Goal: Transaction & Acquisition: Download file/media

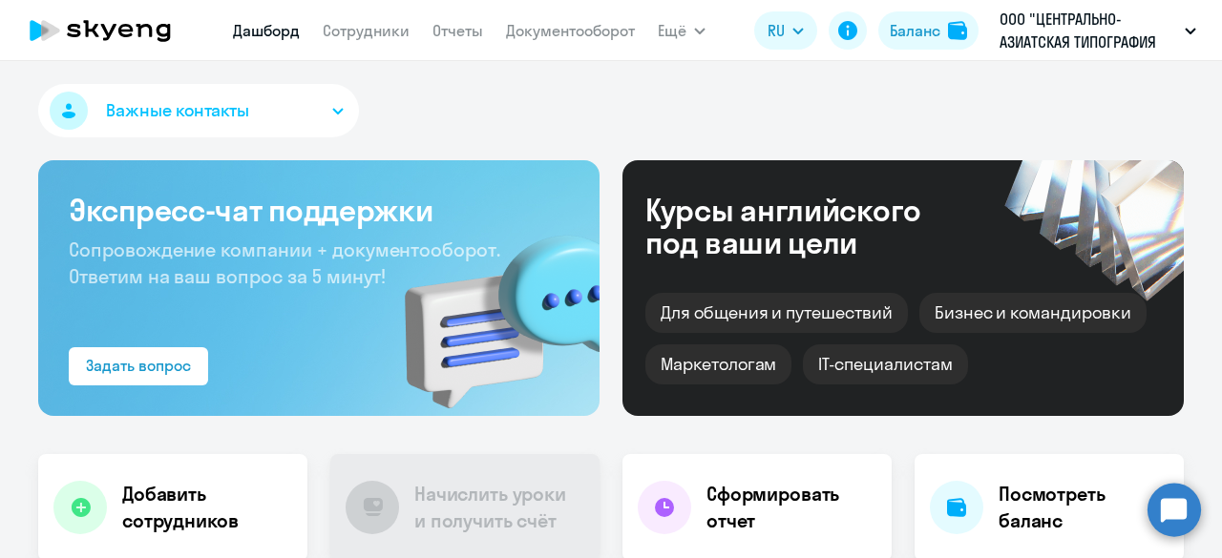
click at [558, 43] on nav "Дашборд Сотрудники Отчеты Документооборот" at bounding box center [434, 30] width 402 height 38
click at [546, 30] on link "Документооборот" at bounding box center [570, 30] width 129 height 19
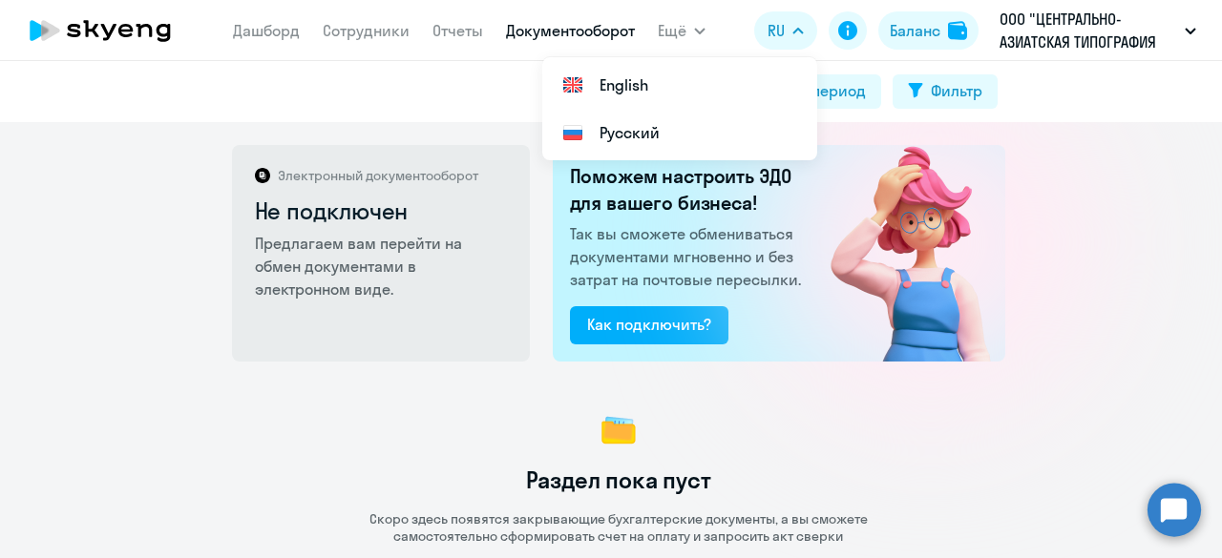
click at [873, 348] on img at bounding box center [897, 253] width 215 height 217
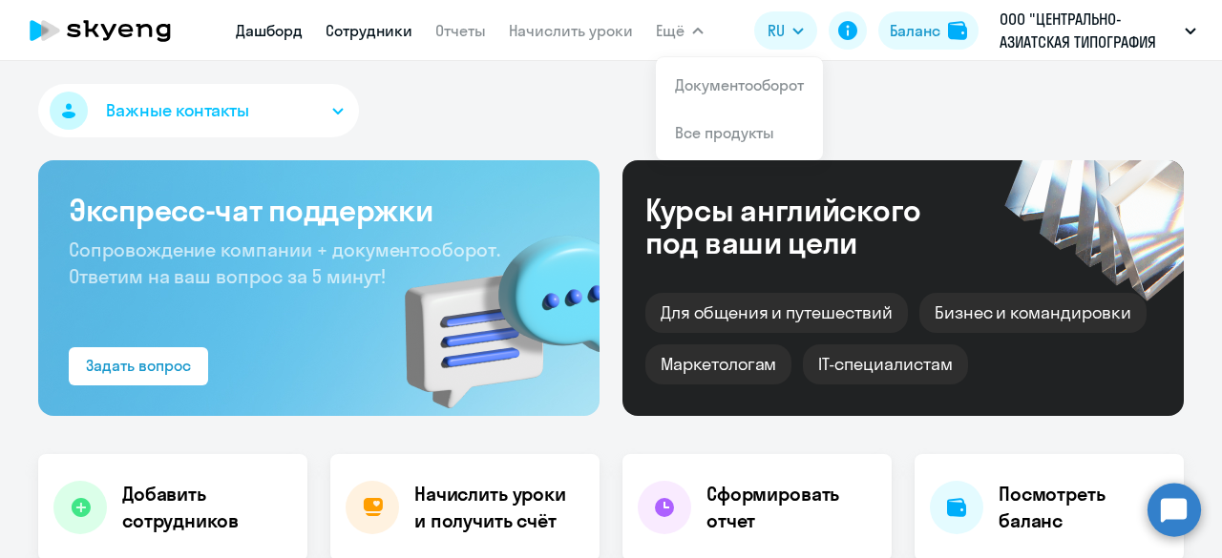
click at [388, 27] on link "Сотрудники" at bounding box center [368, 30] width 87 height 19
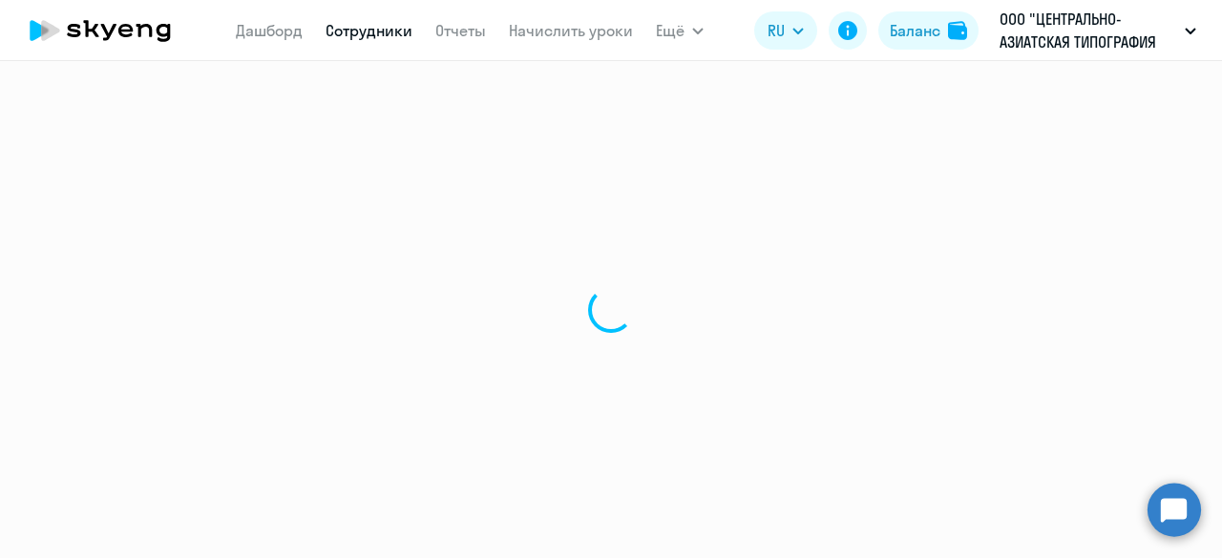
select select "30"
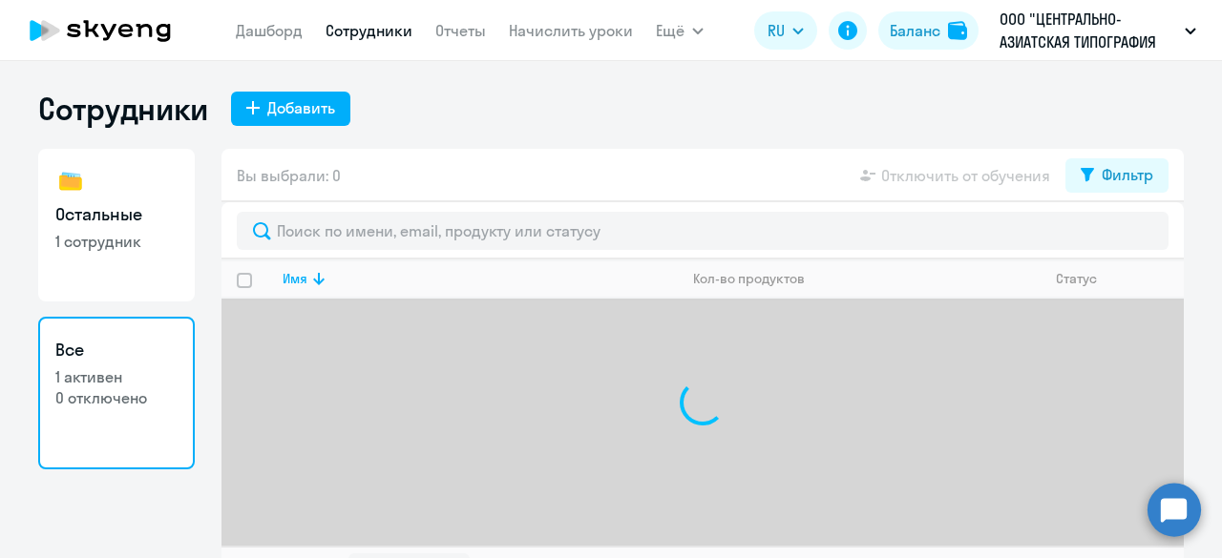
click at [564, 43] on nav "[PERSON_NAME] Отчеты Начислить уроки" at bounding box center [434, 30] width 397 height 38
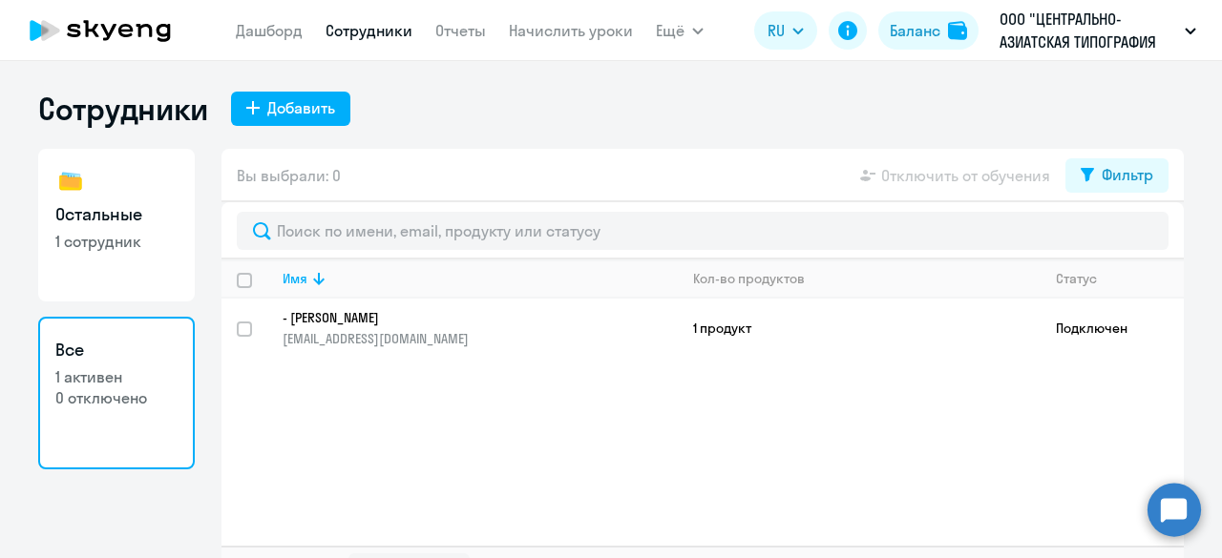
click at [561, 41] on app-menu-item-link "Начислить уроки" at bounding box center [571, 31] width 124 height 24
click at [558, 35] on link "Начислить уроки" at bounding box center [571, 30] width 124 height 19
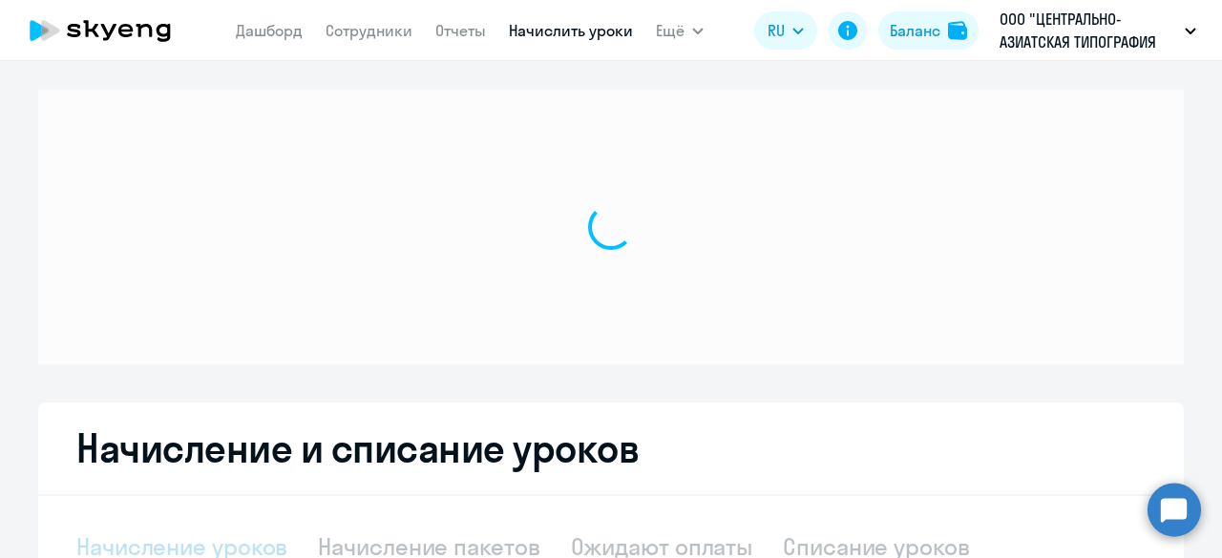
click at [547, 29] on link "Начислить уроки" at bounding box center [571, 30] width 124 height 19
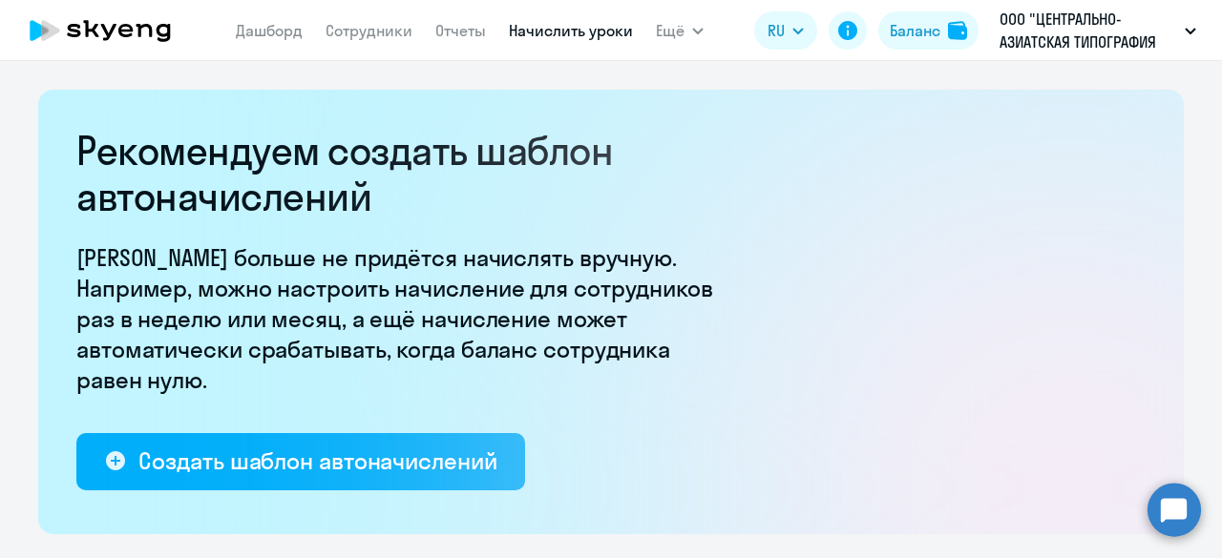
select select "10"
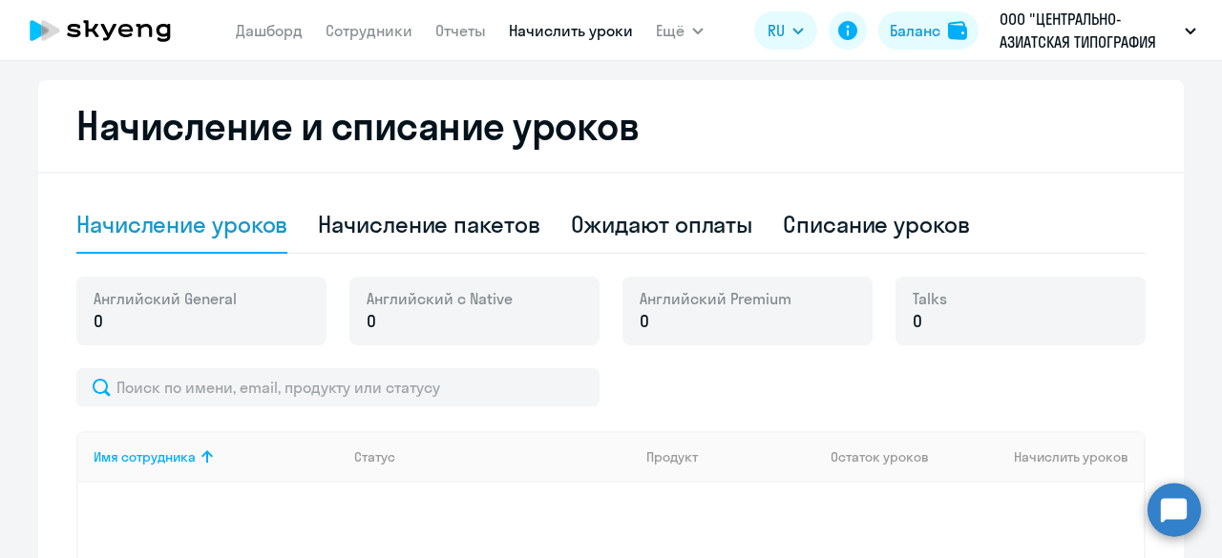
scroll to position [512, 0]
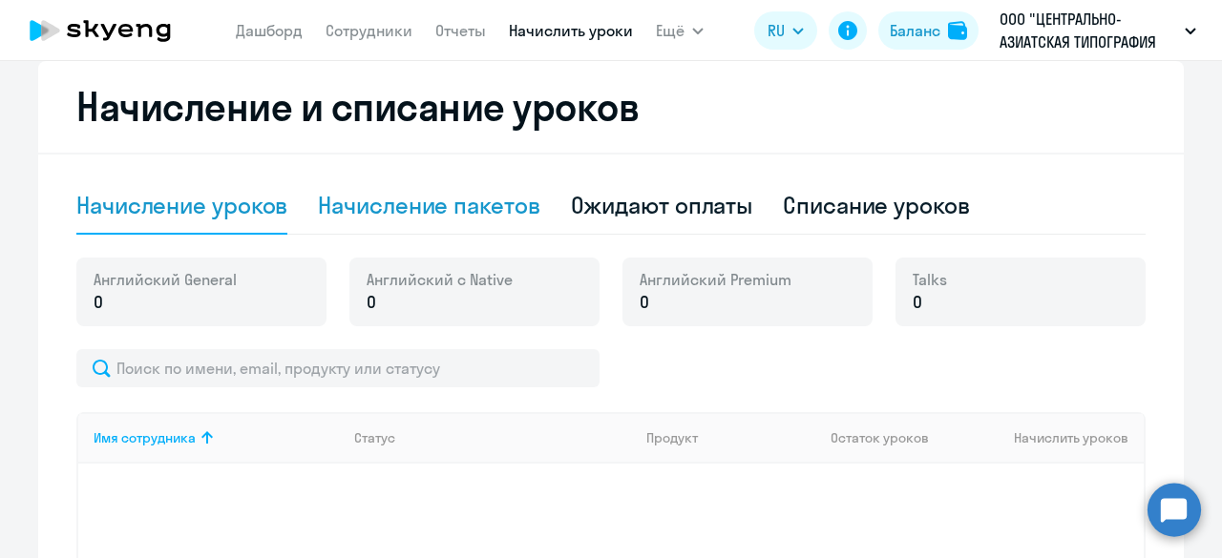
click at [496, 203] on div "Начисление пакетов" at bounding box center [428, 205] width 221 height 31
select select "10"
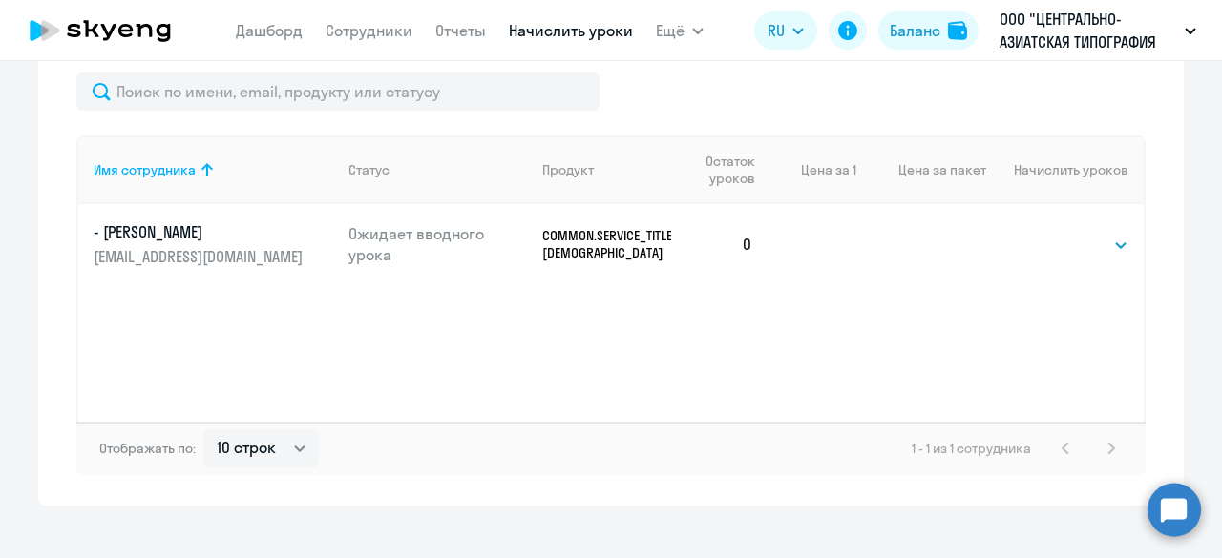
scroll to position [851, 0]
click at [1110, 255] on td "Выбрать 40 Выбрать" at bounding box center [1064, 242] width 157 height 80
click at [1101, 248] on select "Выбрать 40" at bounding box center [1089, 243] width 78 height 23
select select "40"
click at [1050, 232] on select "Выбрать 40" at bounding box center [1089, 243] width 78 height 23
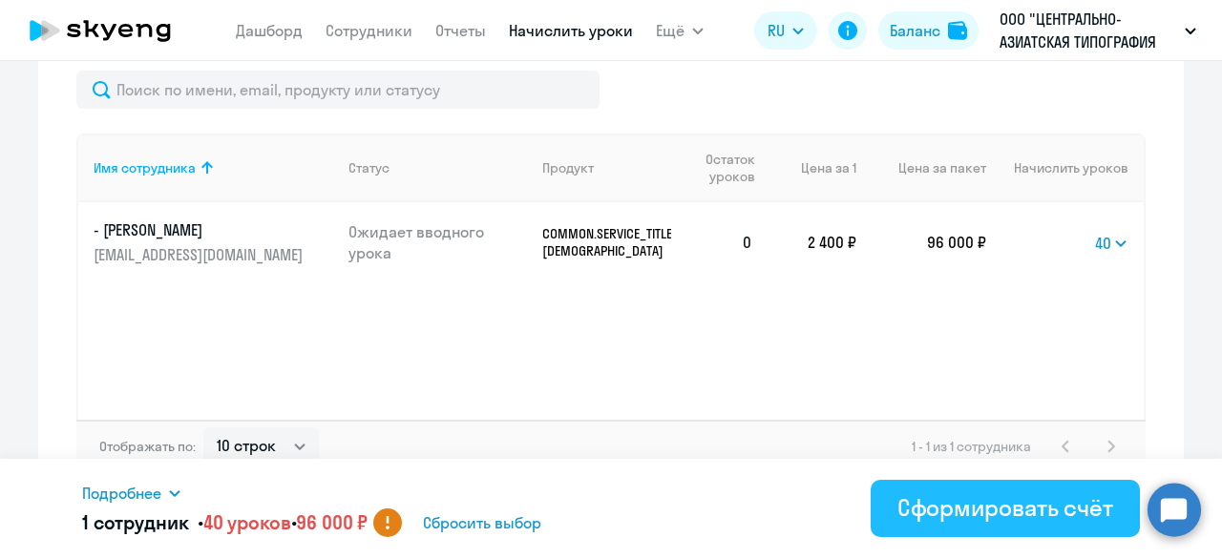
click at [1008, 490] on button "Сформировать счёт" at bounding box center [1004, 508] width 269 height 57
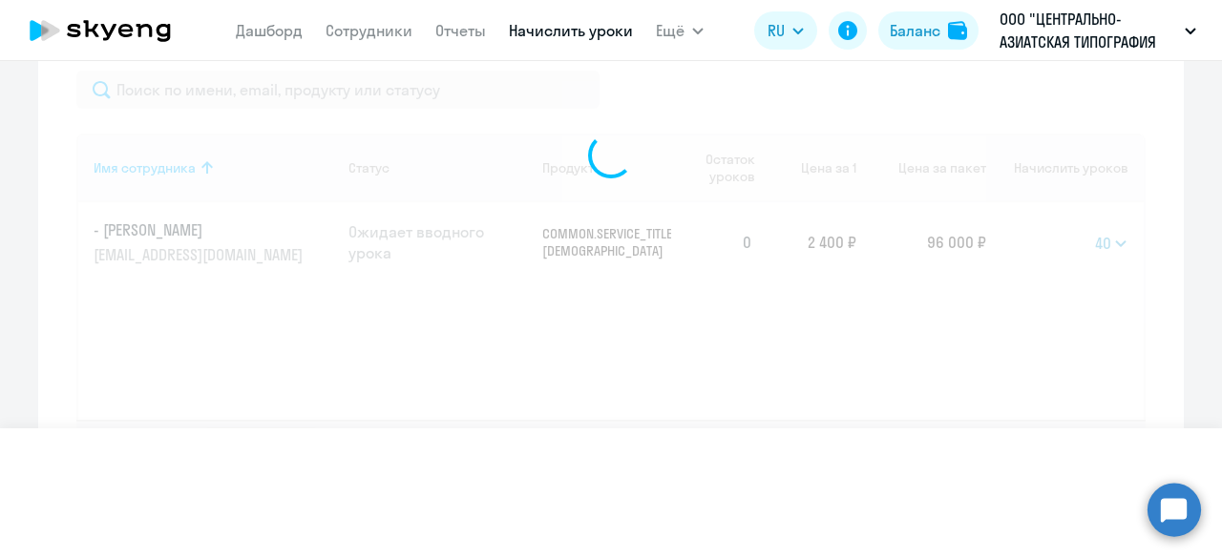
select select
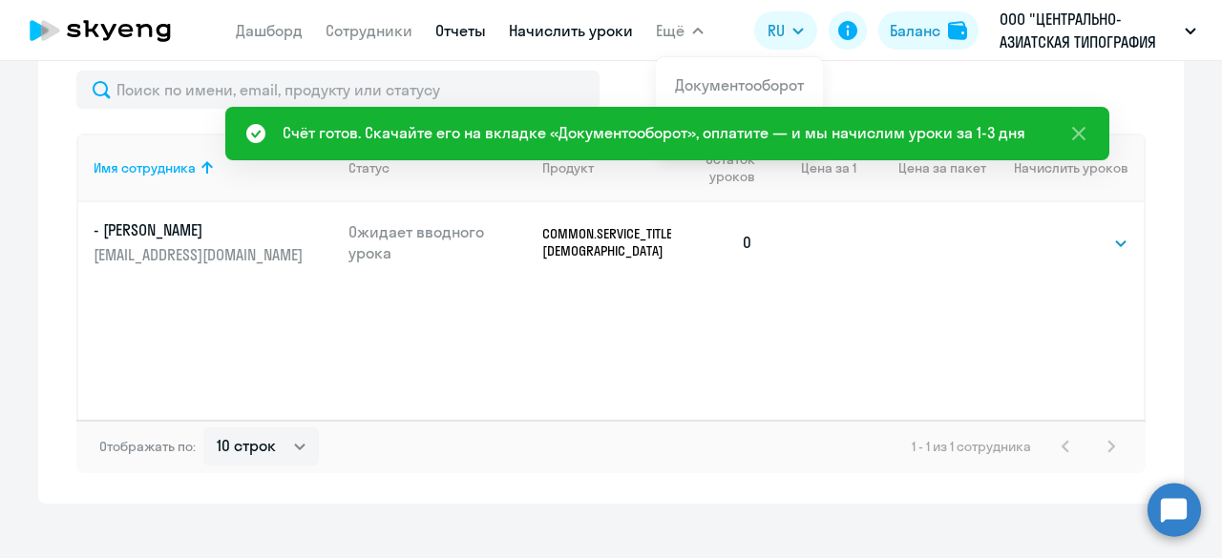
click at [454, 34] on link "Отчеты" at bounding box center [460, 30] width 51 height 19
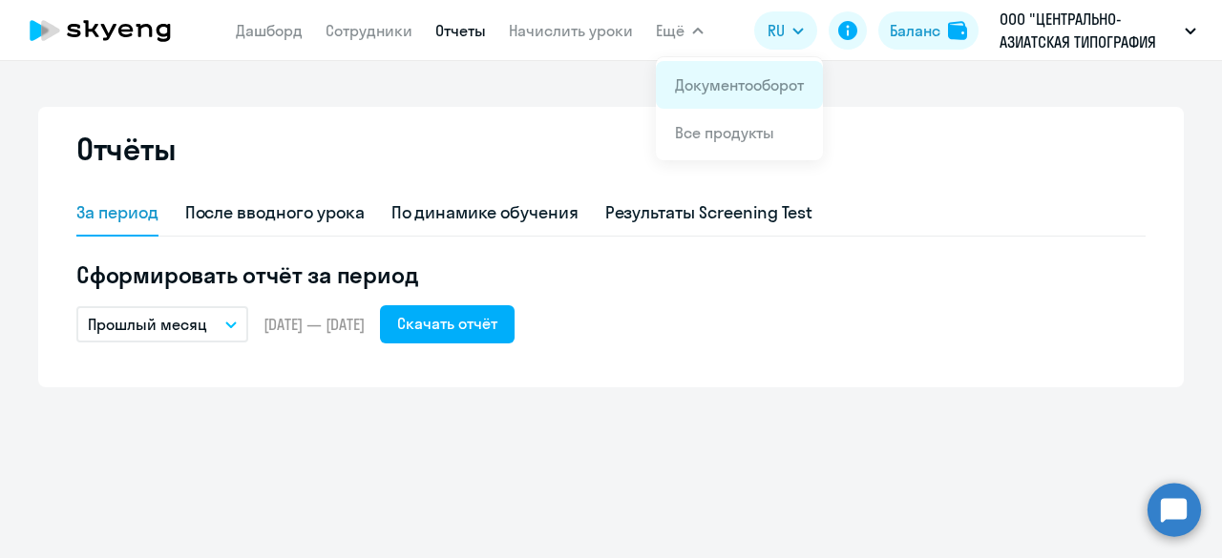
click at [706, 98] on li "Документооборот" at bounding box center [739, 85] width 167 height 48
click at [695, 93] on link "Документооборот" at bounding box center [739, 84] width 129 height 19
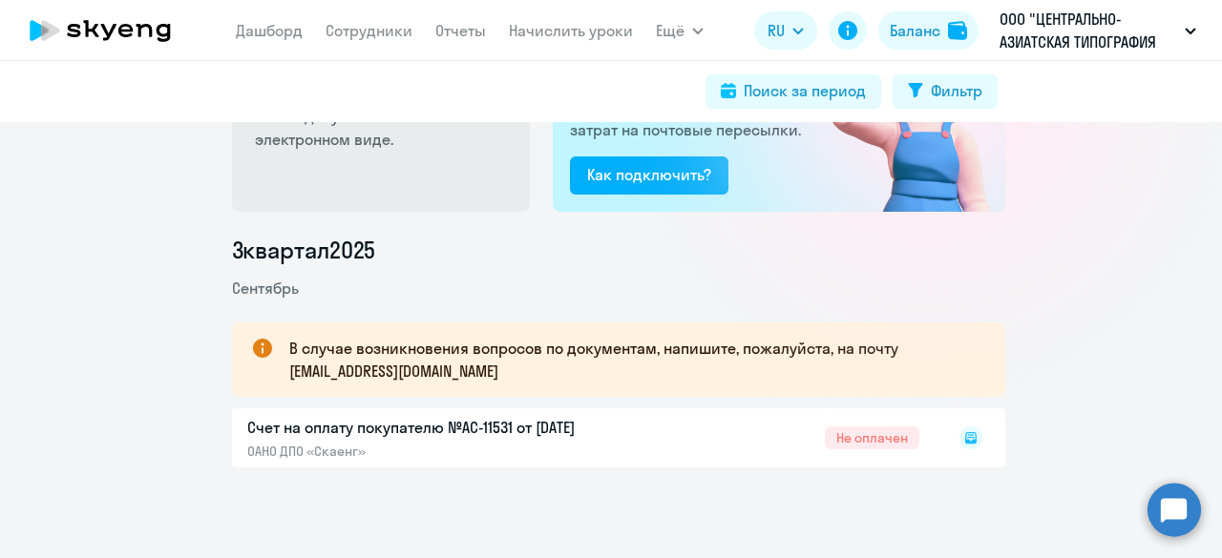
scroll to position [155, 0]
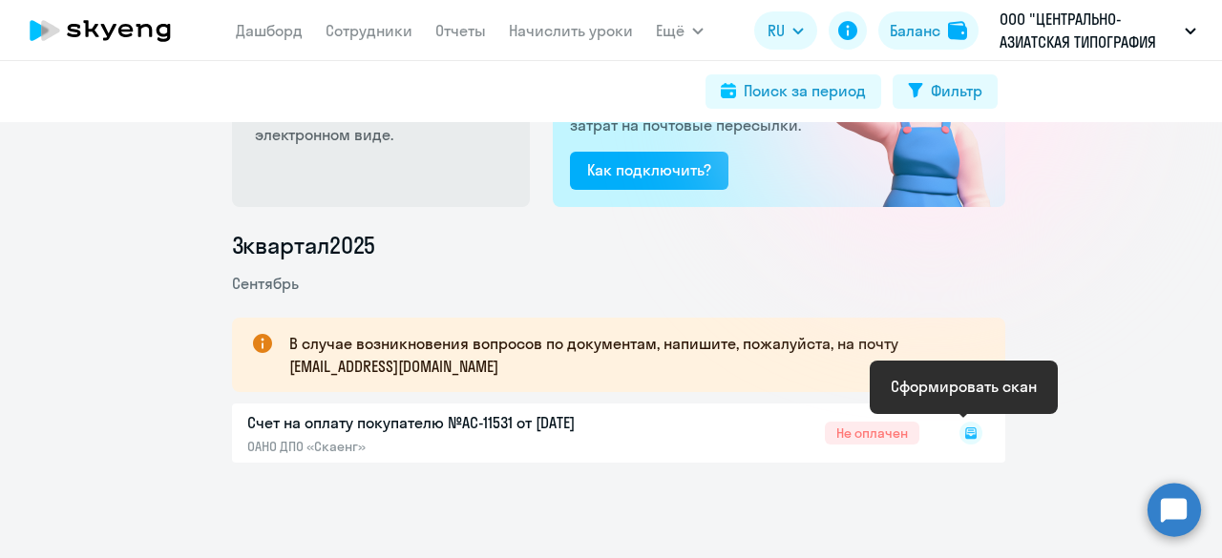
click at [962, 426] on rect at bounding box center [970, 433] width 23 height 23
click at [965, 433] on rect at bounding box center [970, 433] width 23 height 23
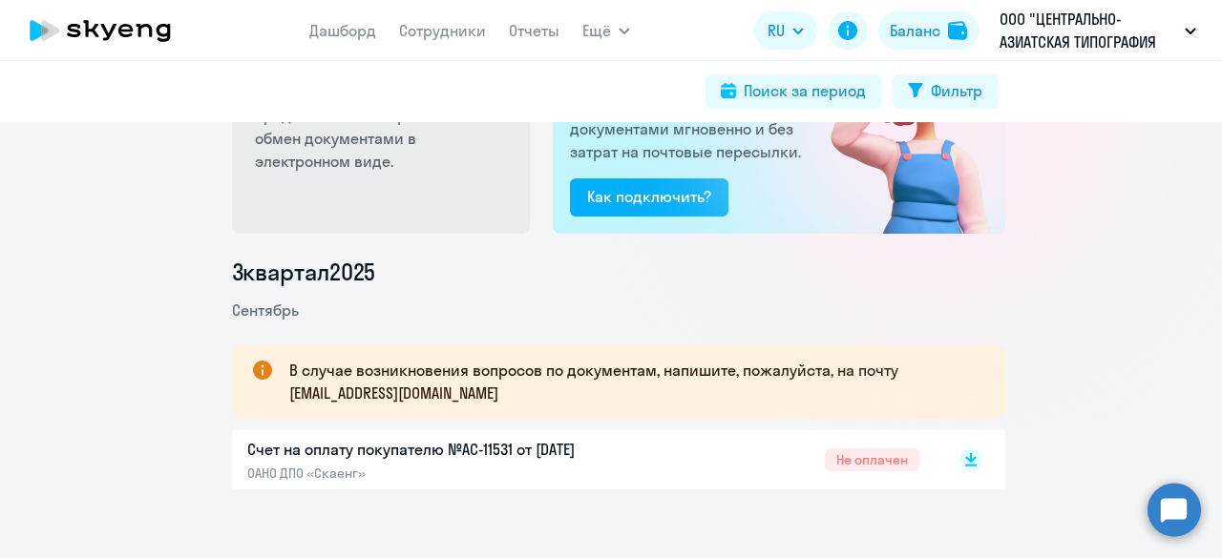
scroll to position [136, 0]
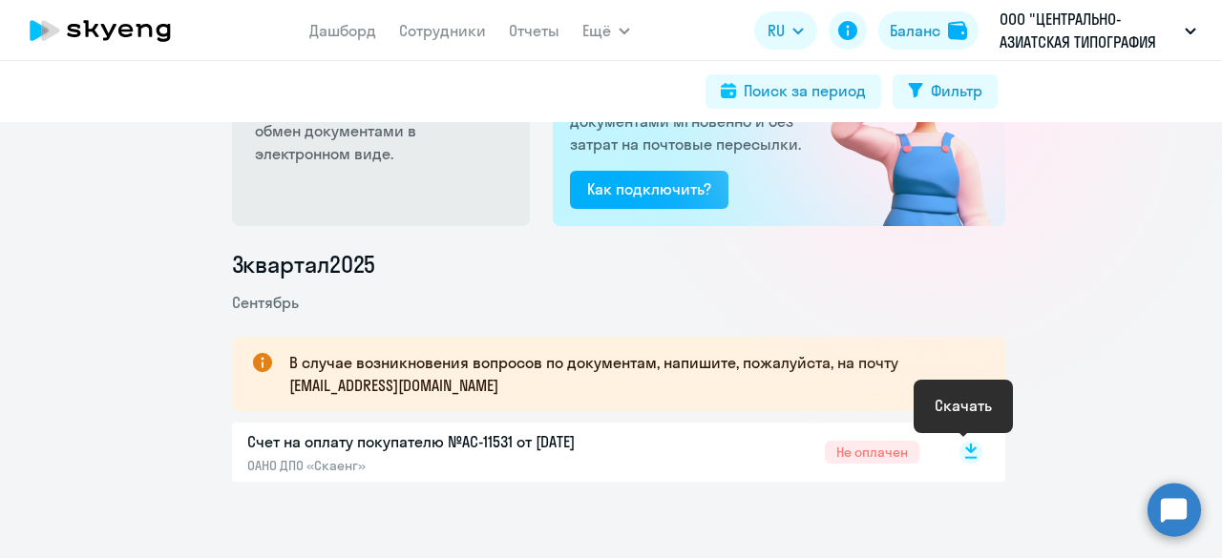
click at [965, 450] on icon at bounding box center [970, 449] width 11 height 10
